Goal: Check status: Check status

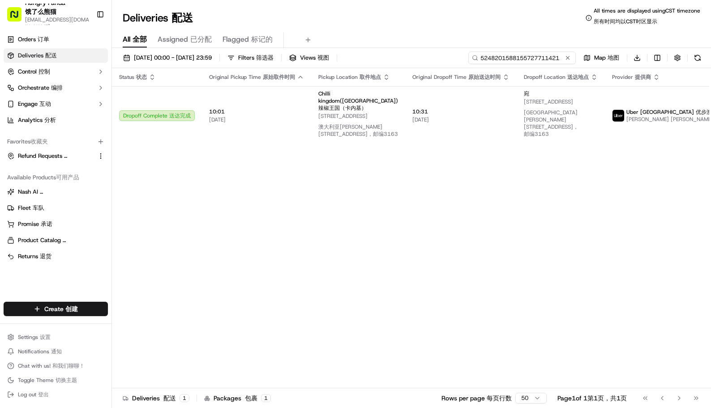
click at [520, 55] on input "5248201588155727711421" at bounding box center [521, 58] width 107 height 13
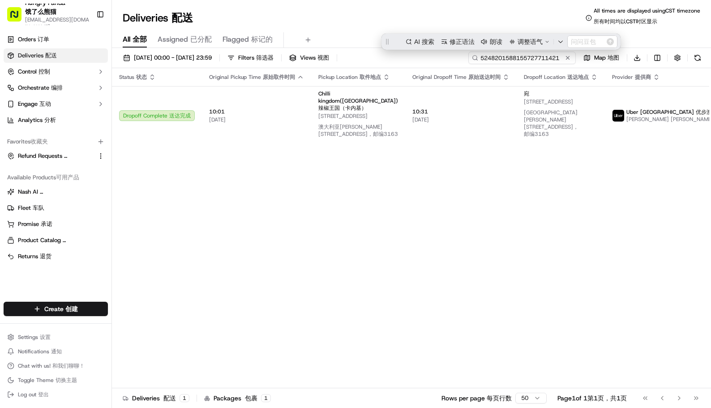
click at [521, 57] on input "5248201588155727711421" at bounding box center [521, 58] width 107 height 13
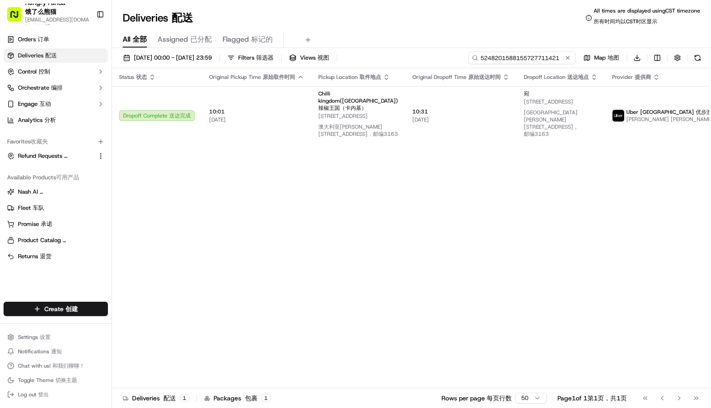
click at [521, 57] on input "5248201588155727711421" at bounding box center [521, 58] width 107 height 13
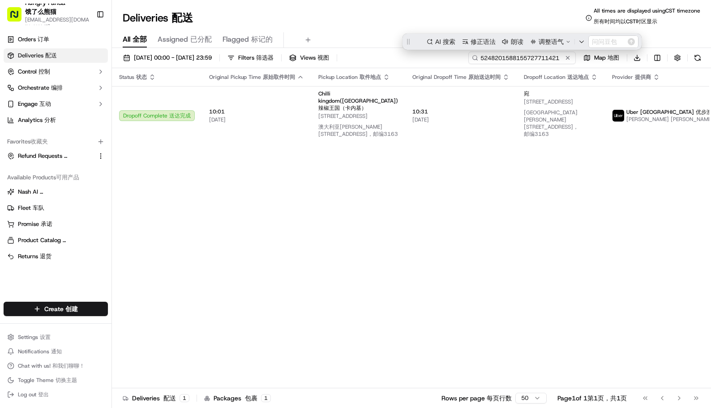
click at [521, 57] on input "5248201588155727711421" at bounding box center [521, 58] width 107 height 13
paste input "724522909885278994698"
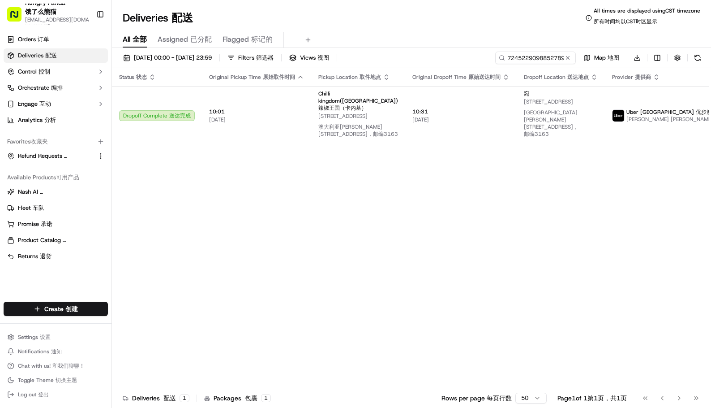
click at [420, 17] on div "Deliveries Deliveries 配送 All times are displayed using CST timezone All times a…" at bounding box center [411, 17] width 599 height 21
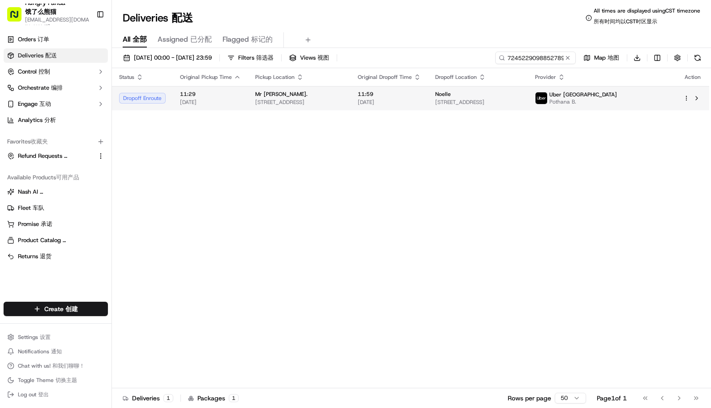
click at [428, 91] on td "11:59 [DATE]" at bounding box center [389, 98] width 77 height 24
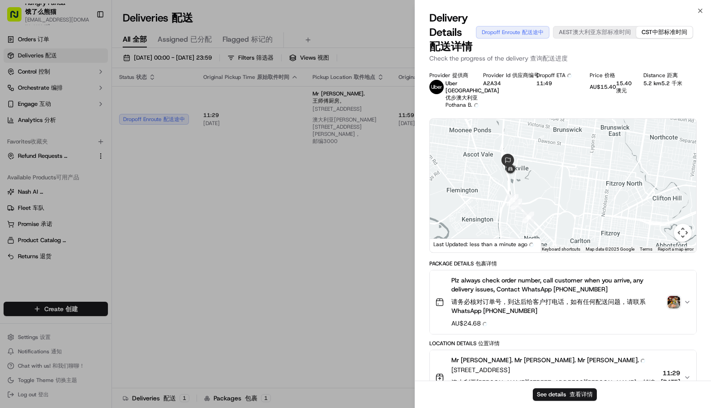
drag, startPoint x: 587, startPoint y: 186, endPoint x: 564, endPoint y: 188, distance: 23.0
click at [569, 189] on div at bounding box center [563, 185] width 266 height 133
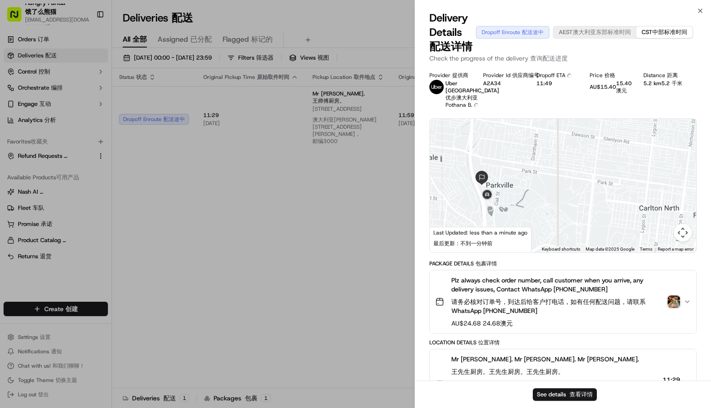
drag, startPoint x: 533, startPoint y: 210, endPoint x: 549, endPoint y: 192, distance: 24.1
click at [549, 192] on div at bounding box center [563, 185] width 266 height 133
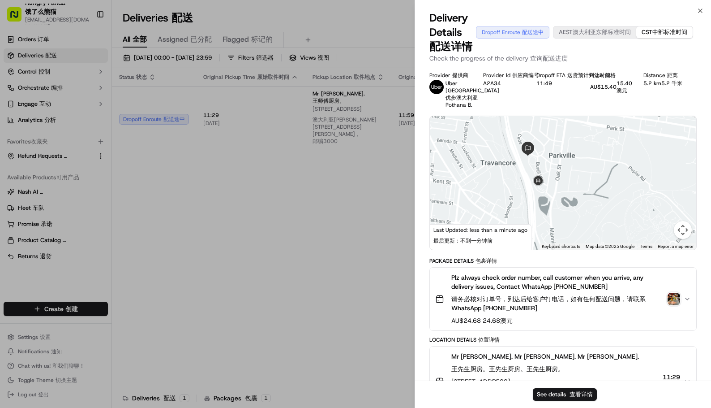
drag, startPoint x: 543, startPoint y: 197, endPoint x: 598, endPoint y: 197, distance: 55.5
click at [598, 196] on div at bounding box center [563, 182] width 266 height 133
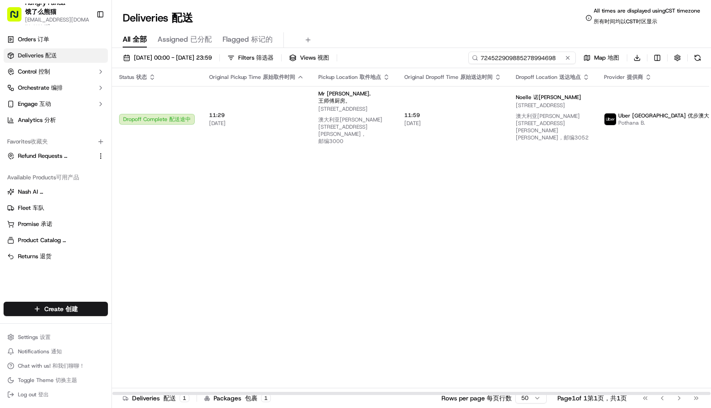
click at [527, 61] on input "724522909885278994698" at bounding box center [521, 58] width 107 height 13
paste input "15592410481597625761"
type input "155924104815976257618"
click at [411, 15] on div "Deliveries Deliveries 配送 All times are displayed using CST timezone All times a…" at bounding box center [411, 17] width 599 height 21
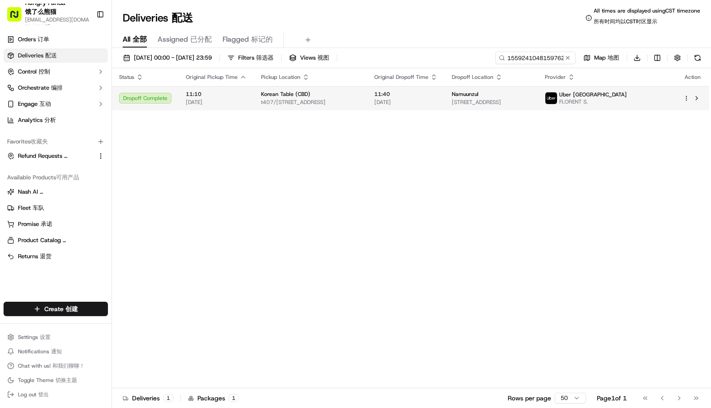
click at [357, 92] on div "Korean Table (CBD)" at bounding box center [310, 93] width 99 height 7
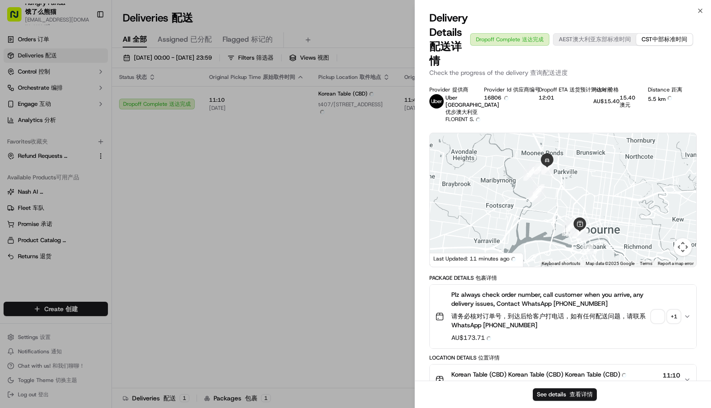
click at [569, 251] on div at bounding box center [563, 199] width 266 height 133
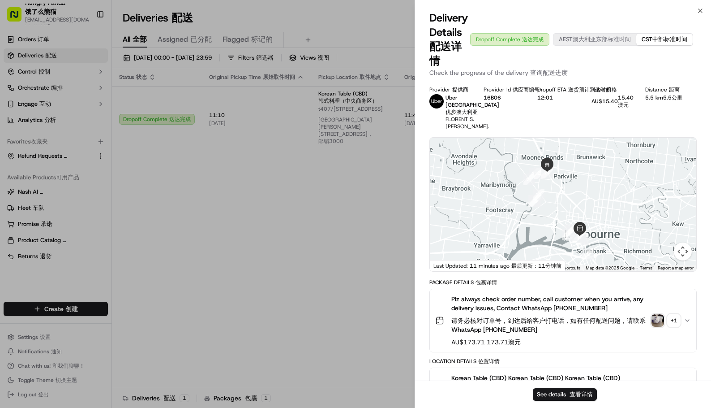
click at [652, 329] on div "Plz always check order number, call customer when you arrive, any delivery issu…" at bounding box center [559, 320] width 249 height 52
click at [654, 326] on img "button" at bounding box center [658, 320] width 13 height 13
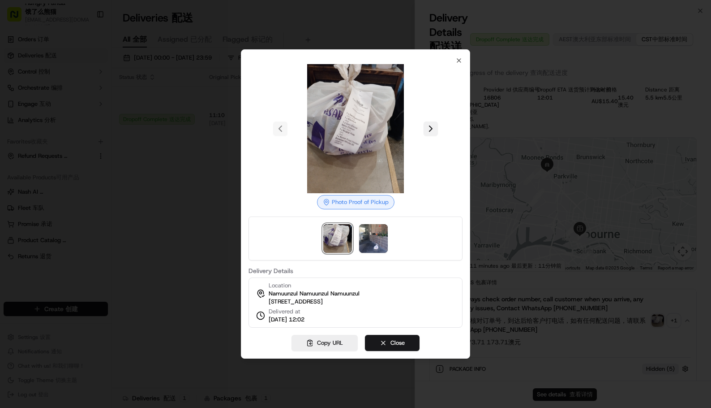
click at [431, 125] on button at bounding box center [431, 128] width 14 height 14
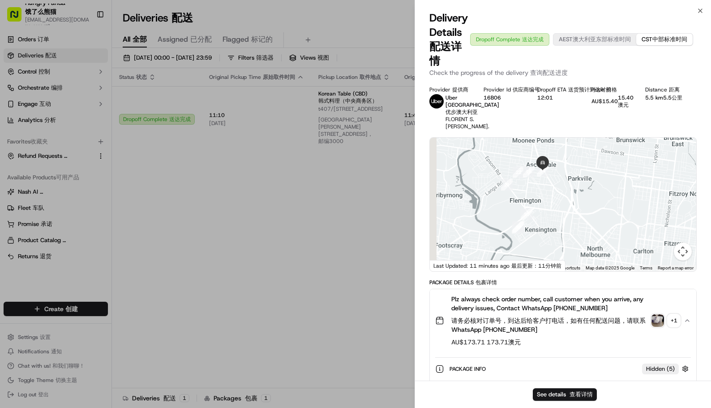
drag, startPoint x: 507, startPoint y: 198, endPoint x: 563, endPoint y: 269, distance: 90.2
click at [567, 271] on div at bounding box center [563, 203] width 266 height 133
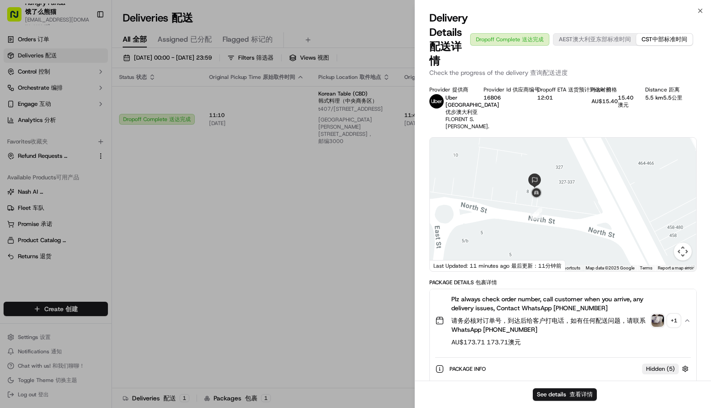
click at [565, 223] on div at bounding box center [563, 203] width 266 height 133
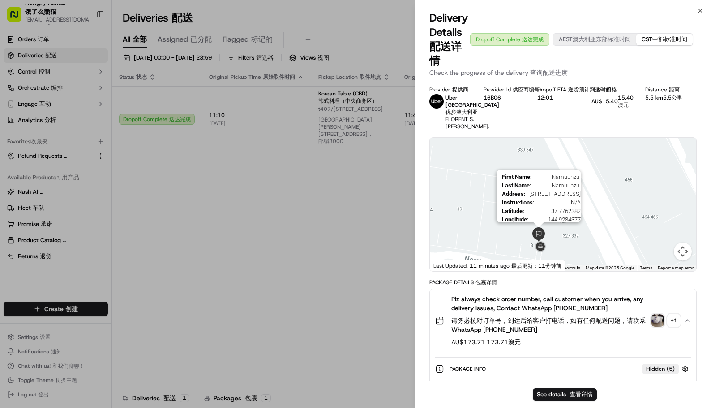
drag, startPoint x: 533, startPoint y: 216, endPoint x: 536, endPoint y: 256, distance: 40.0
click at [536, 241] on img at bounding box center [539, 234] width 14 height 14
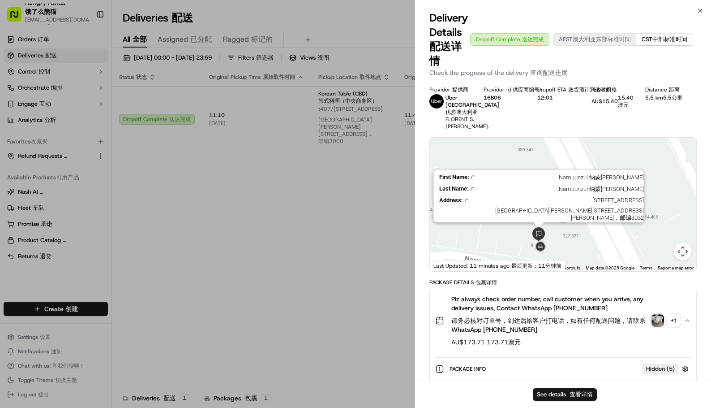
click at [537, 241] on img at bounding box center [539, 234] width 14 height 14
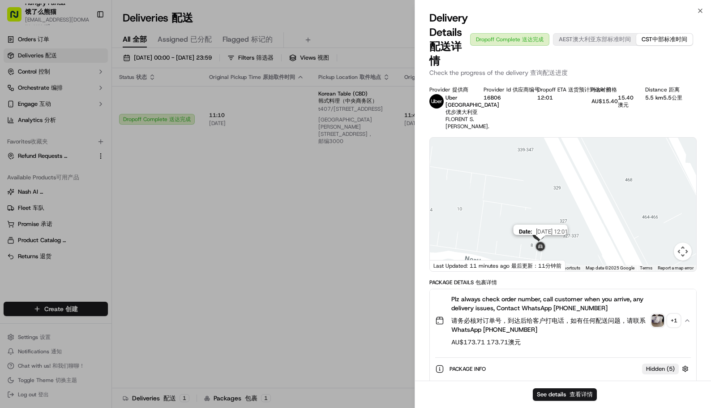
click at [539, 254] on img at bounding box center [540, 247] width 14 height 14
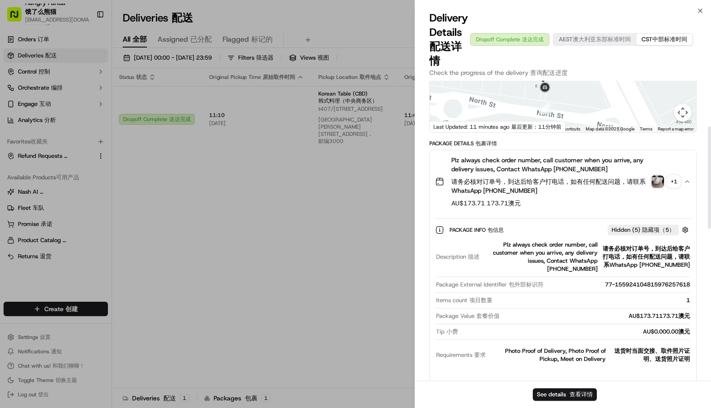
scroll to position [134, 0]
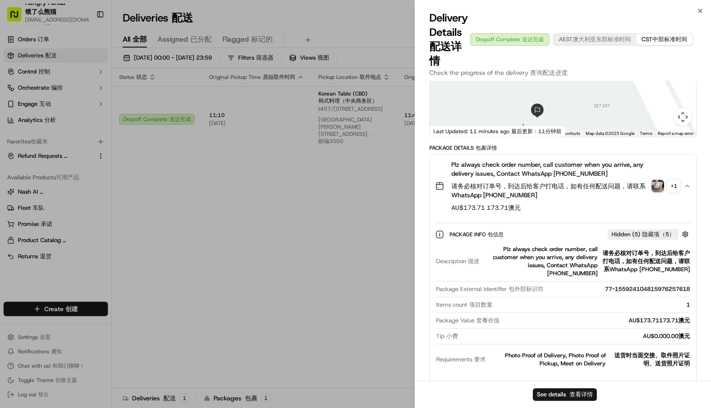
drag, startPoint x: 552, startPoint y: 138, endPoint x: 566, endPoint y: 188, distance: 51.7
click at [566, 188] on div "Provider Provider 提供商 Uber [GEOGRAPHIC_DATA] Uber [GEOGRAPHIC_DATA] 优步澳大利亚 FLOR…" at bounding box center [563, 385] width 267 height 866
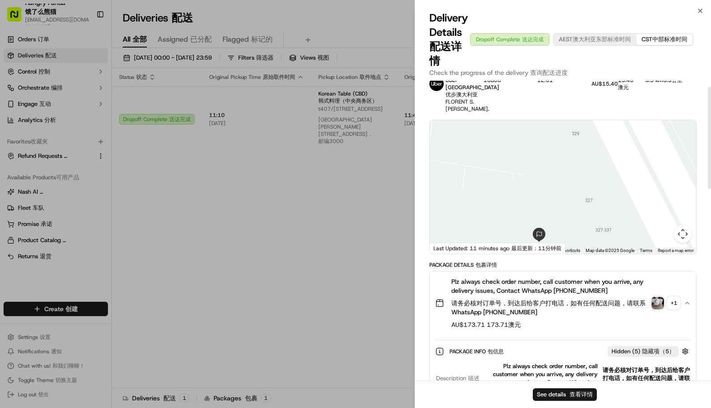
scroll to position [0, 0]
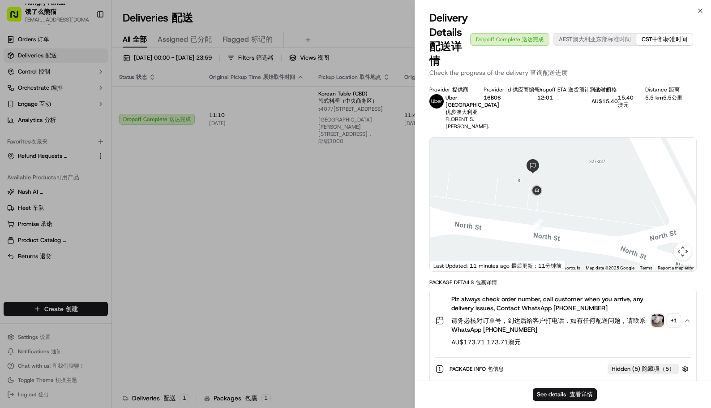
drag, startPoint x: 587, startPoint y: 195, endPoint x: 581, endPoint y: 163, distance: 32.7
click at [581, 162] on div at bounding box center [563, 203] width 266 height 133
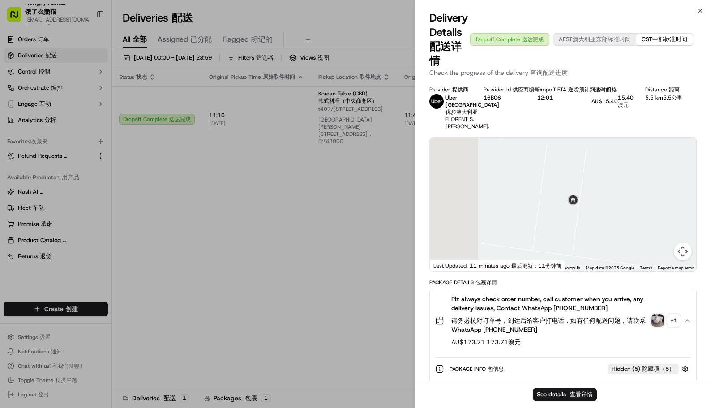
drag, startPoint x: 557, startPoint y: 219, endPoint x: 649, endPoint y: 238, distance: 93.9
click at [649, 238] on div at bounding box center [563, 203] width 266 height 133
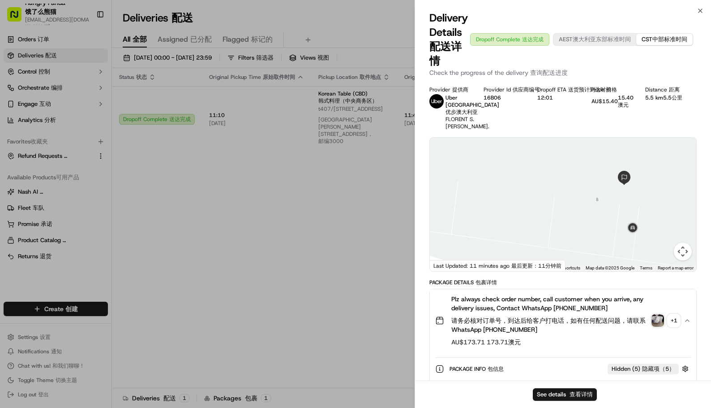
click at [591, 232] on div at bounding box center [563, 203] width 266 height 133
click at [613, 189] on img at bounding box center [616, 181] width 14 height 14
drag, startPoint x: 596, startPoint y: 221, endPoint x: 562, endPoint y: 251, distance: 45.1
click at [562, 251] on div at bounding box center [563, 203] width 266 height 133
drag, startPoint x: 580, startPoint y: 242, endPoint x: 565, endPoint y: 267, distance: 28.9
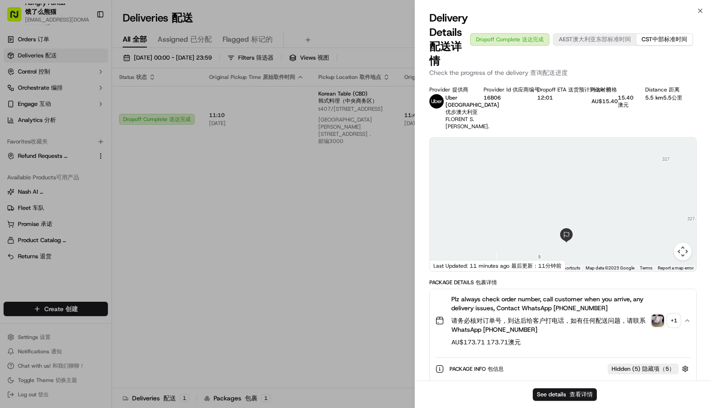
click at [565, 267] on div at bounding box center [563, 203] width 266 height 133
drag, startPoint x: 584, startPoint y: 223, endPoint x: 572, endPoint y: 193, distance: 32.1
click at [572, 193] on div at bounding box center [563, 203] width 266 height 133
click at [598, 130] on div "Provider Provider 提供商 Uber [GEOGRAPHIC_DATA] Uber [GEOGRAPHIC_DATA] 优步澳大利亚 FLOR…" at bounding box center [563, 108] width 267 height 44
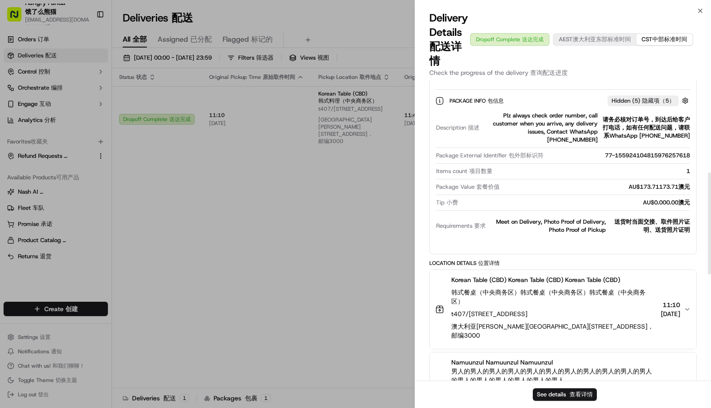
scroll to position [269, 0]
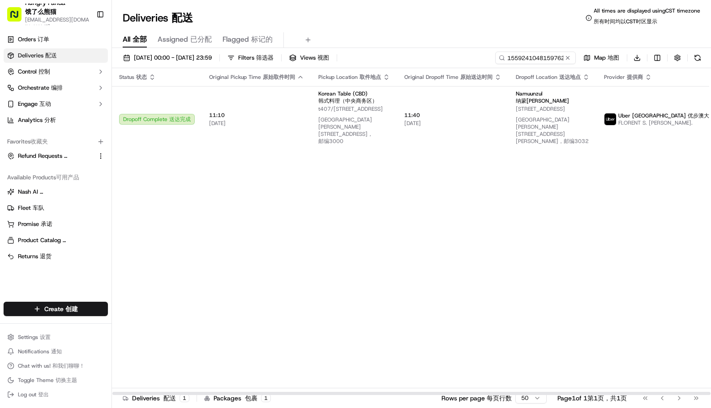
click at [604, 226] on div "Status Status 状态 Original Pickup Time Original Pickup Time 原始取件时间 Pickup Locati…" at bounding box center [440, 231] width 657 height 327
